Goal: Navigation & Orientation: Find specific page/section

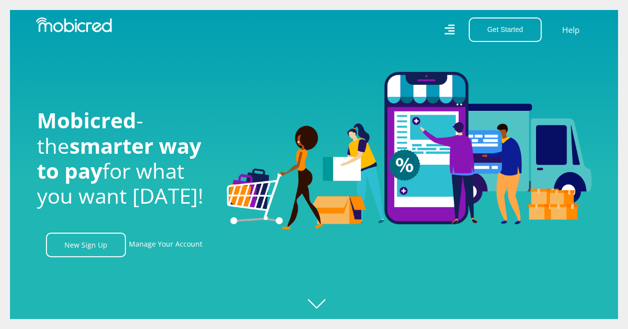
click at [452, 26] on icon at bounding box center [449, 29] width 11 height 15
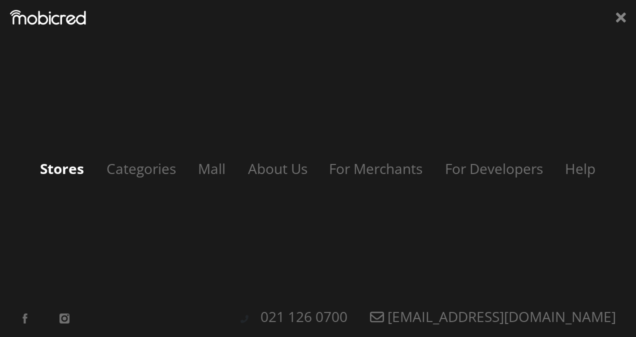
click at [62, 174] on link "Stores" at bounding box center [62, 168] width 64 height 19
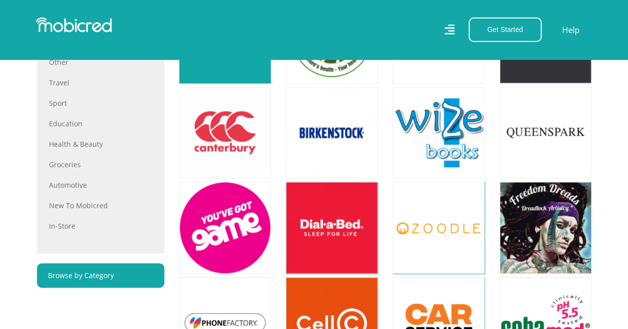
scroll to position [550, 0]
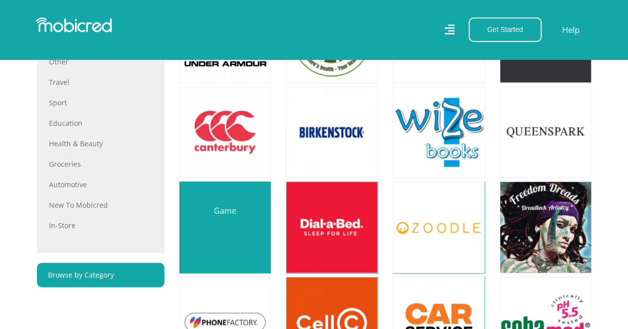
click at [226, 226] on link at bounding box center [225, 227] width 108 height 108
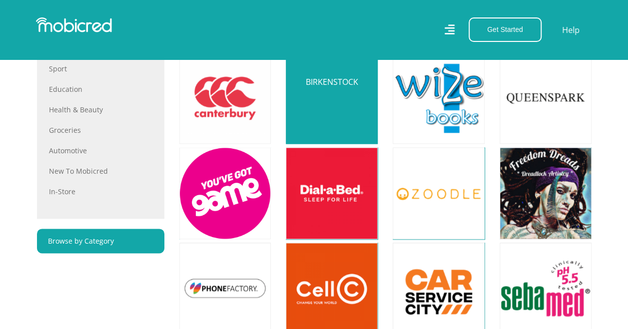
scroll to position [600, 0]
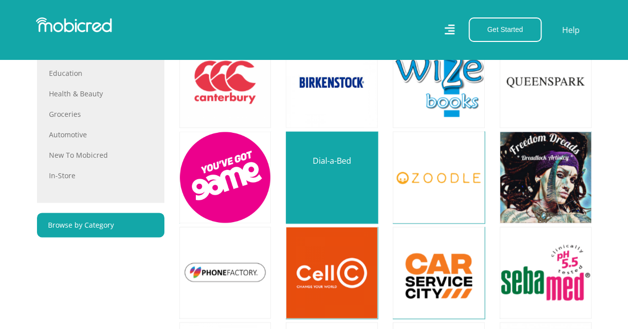
click at [332, 184] on link at bounding box center [332, 177] width 108 height 108
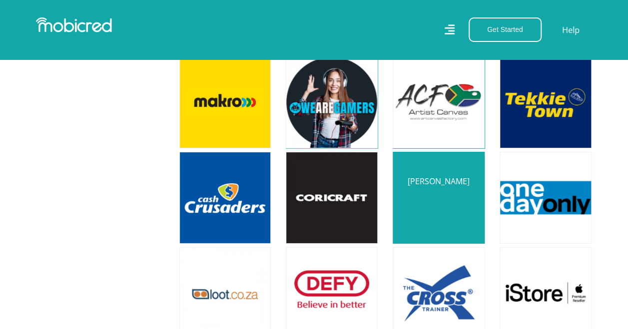
scroll to position [1849, 0]
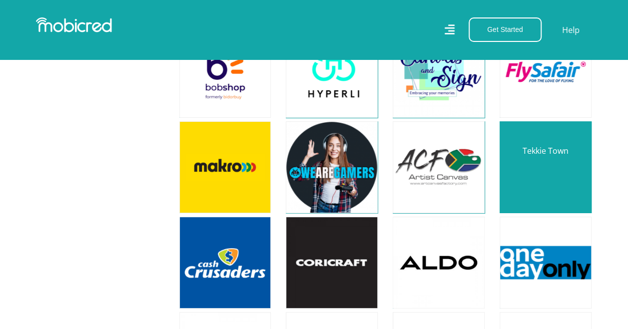
click at [544, 152] on link at bounding box center [546, 167] width 108 height 108
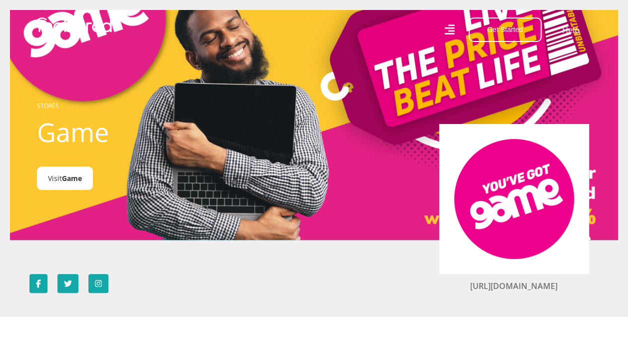
click at [75, 178] on span "Game" at bounding box center [72, 177] width 20 height 9
click at [74, 179] on span "Game" at bounding box center [72, 177] width 20 height 9
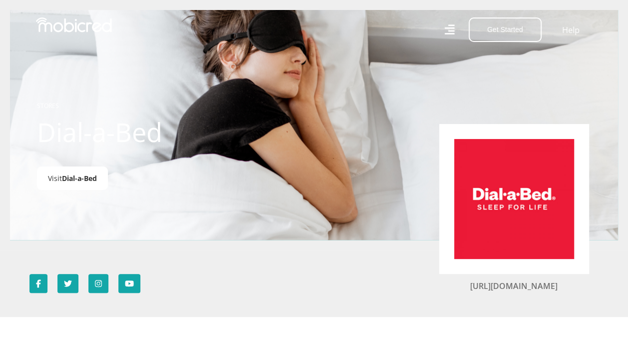
click at [65, 174] on link "Visit Dial-a-Bed" at bounding box center [72, 177] width 71 height 23
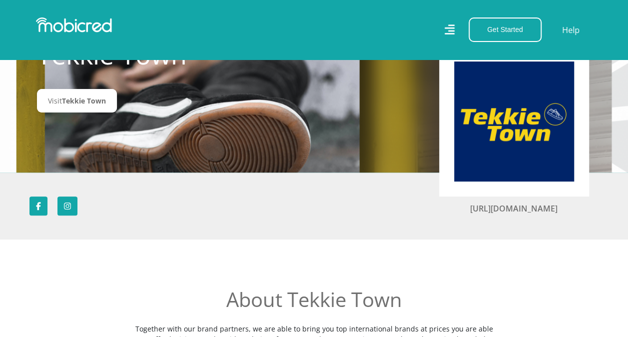
scroll to position [100, 0]
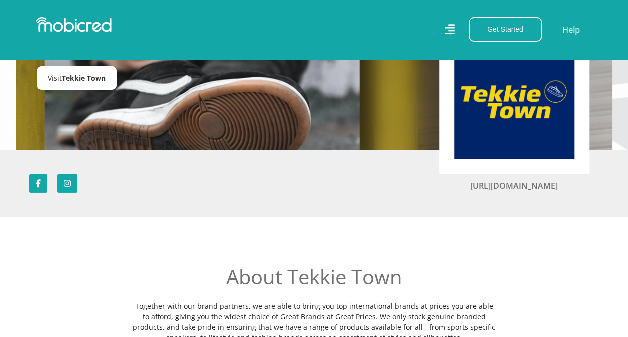
click at [86, 82] on span "Tekkie Town" at bounding box center [84, 77] width 44 height 9
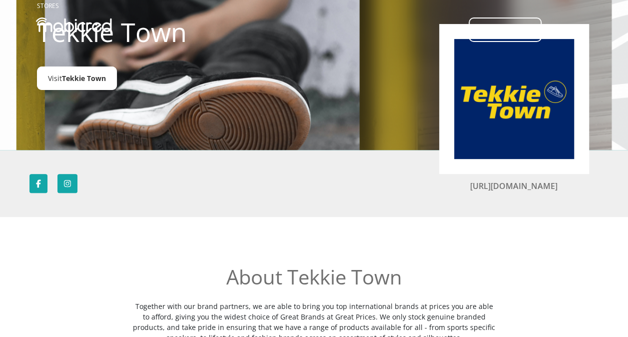
scroll to position [0, 0]
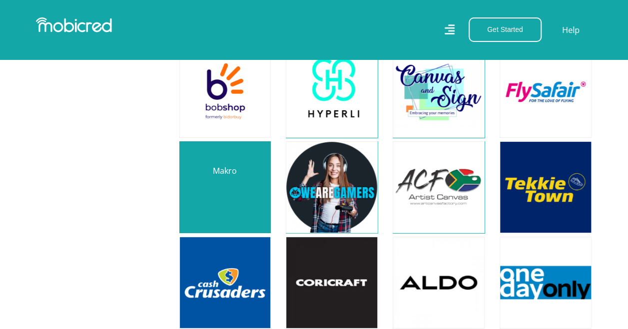
scroll to position [1808, 0]
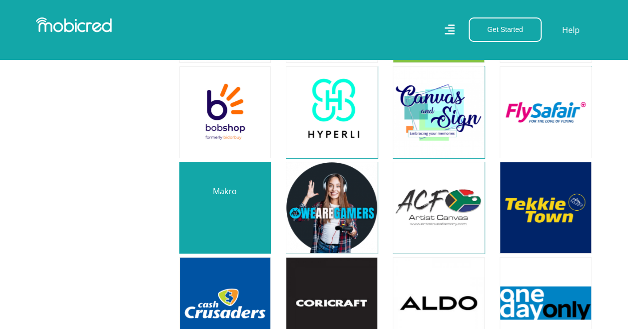
click at [218, 185] on link at bounding box center [225, 208] width 108 height 108
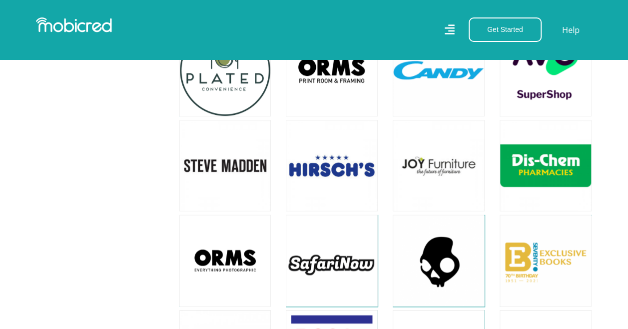
scroll to position [2458, 0]
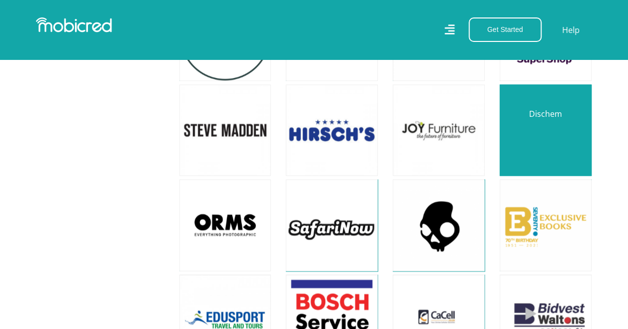
click at [554, 114] on link at bounding box center [546, 130] width 108 height 108
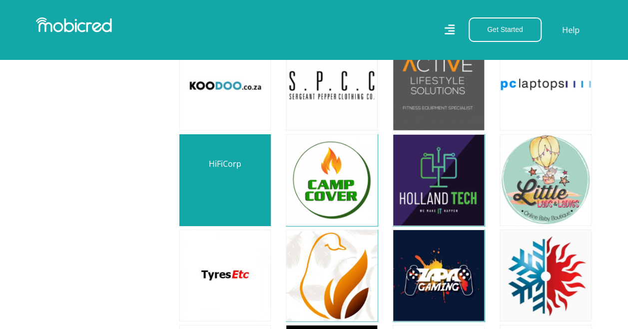
scroll to position [3257, 0]
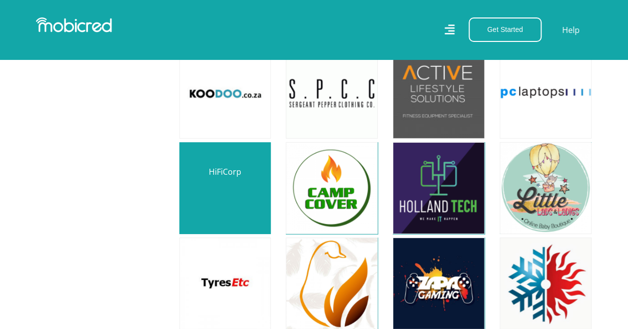
click at [224, 161] on link at bounding box center [225, 188] width 108 height 108
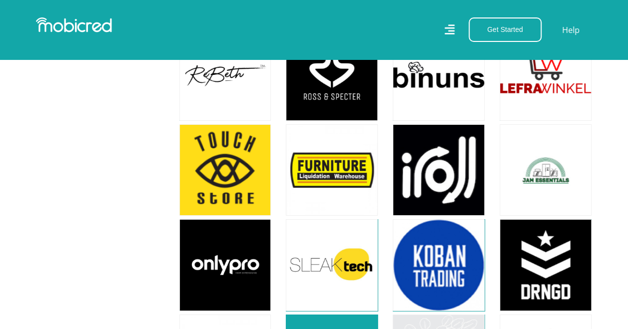
scroll to position [3557, 0]
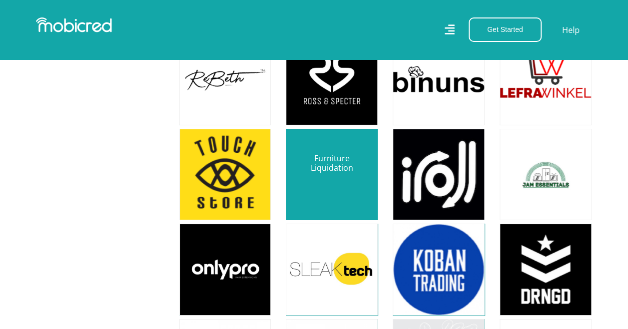
click at [328, 139] on link at bounding box center [332, 175] width 108 height 108
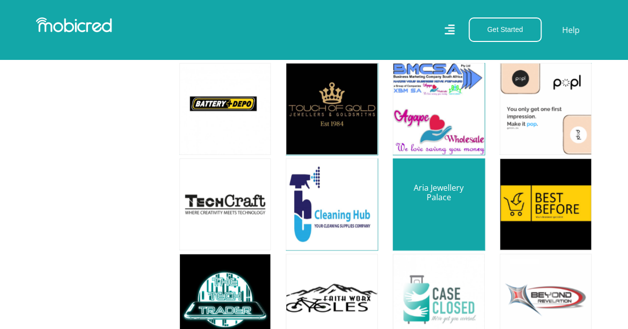
scroll to position [5955, 0]
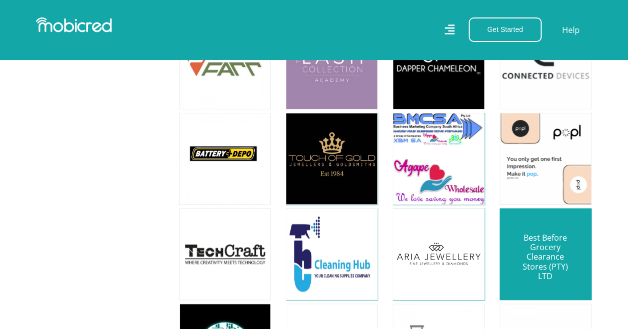
click at [570, 200] on link at bounding box center [546, 254] width 108 height 108
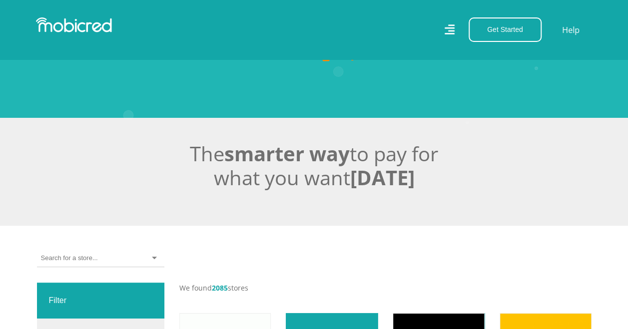
scroll to position [382, 0]
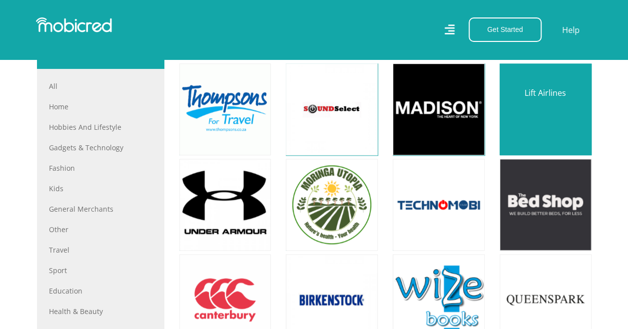
click at [541, 103] on link at bounding box center [546, 109] width 108 height 108
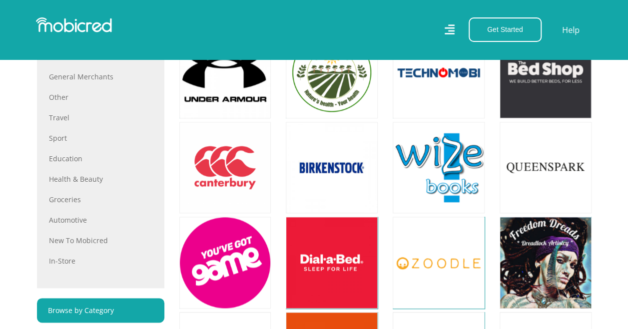
scroll to position [532, 0]
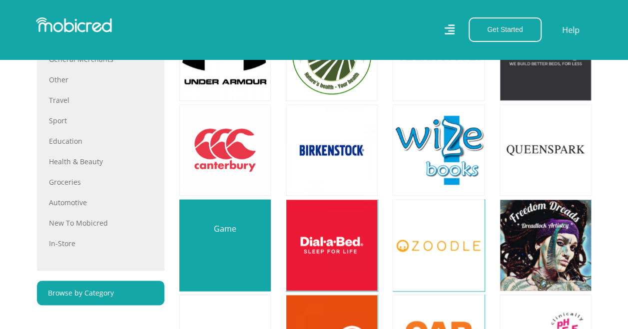
click at [224, 244] on link at bounding box center [225, 245] width 108 height 108
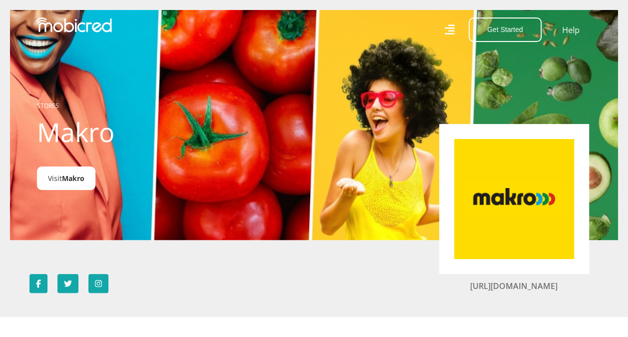
click at [61, 179] on link "Visit Makro" at bounding box center [66, 177] width 58 height 23
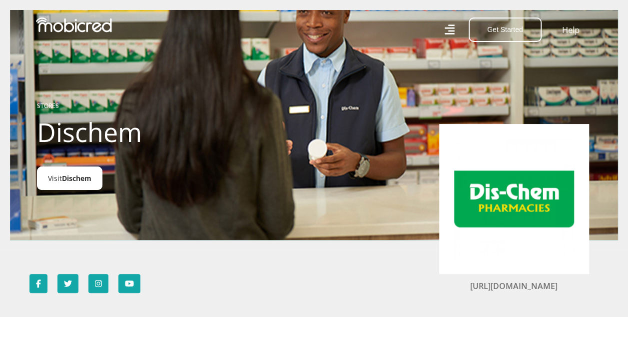
click at [67, 169] on link "Visit Dischem" at bounding box center [69, 177] width 65 height 23
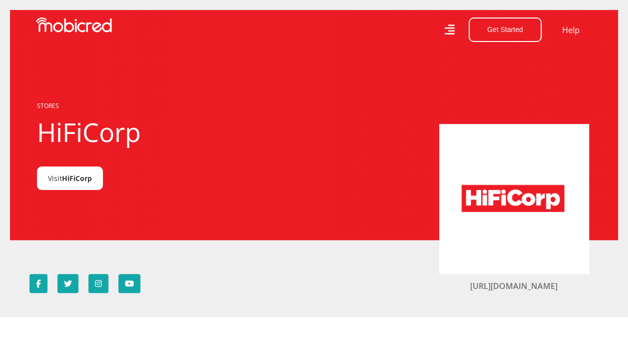
click at [72, 177] on span "HiFiCorp" at bounding box center [77, 177] width 30 height 9
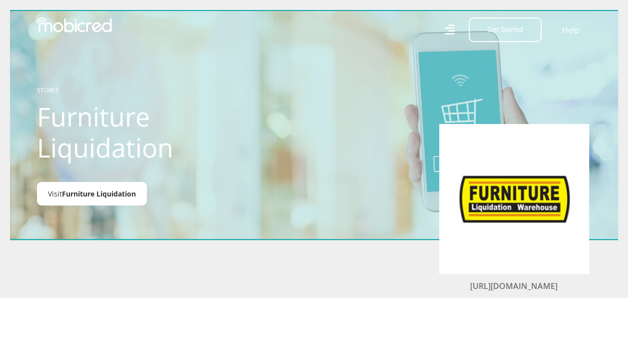
click at [75, 197] on span "Furniture Liquidation" at bounding box center [99, 193] width 74 height 9
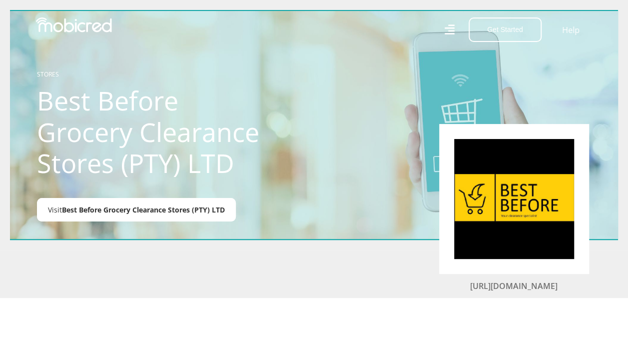
click at [135, 214] on span "Best Before Grocery Clearance Stores (PTY) LTD" at bounding box center [143, 209] width 163 height 9
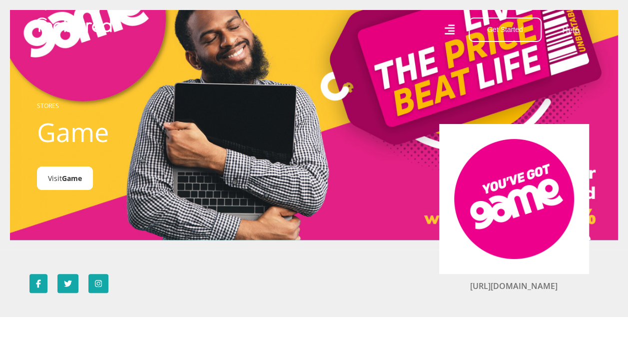
click at [68, 182] on span "Game" at bounding box center [72, 177] width 20 height 9
